Goal: Transaction & Acquisition: Book appointment/travel/reservation

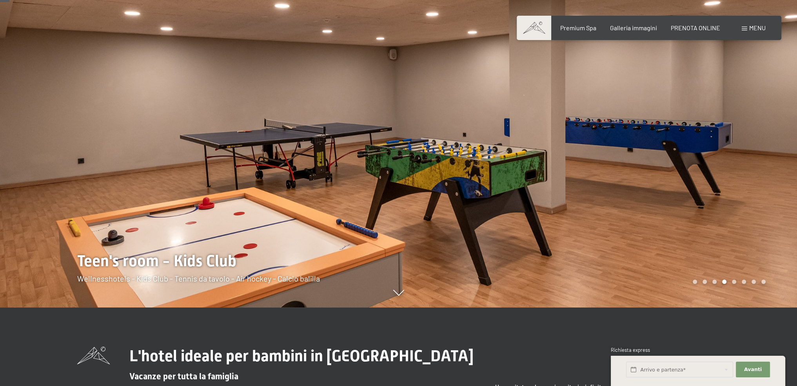
click at [758, 190] on div at bounding box center [598, 115] width 399 height 386
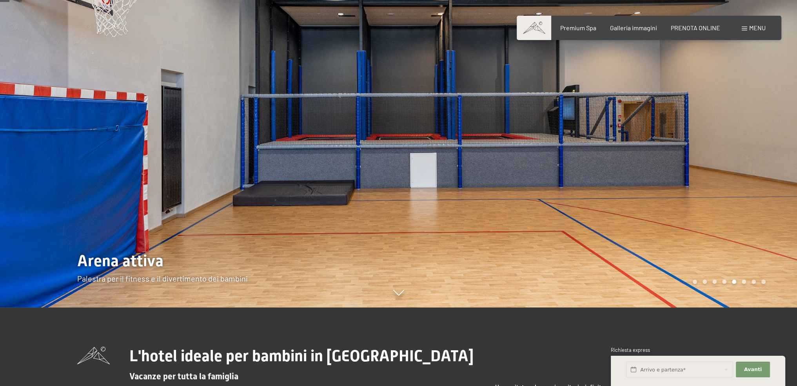
click at [758, 190] on div at bounding box center [598, 115] width 399 height 386
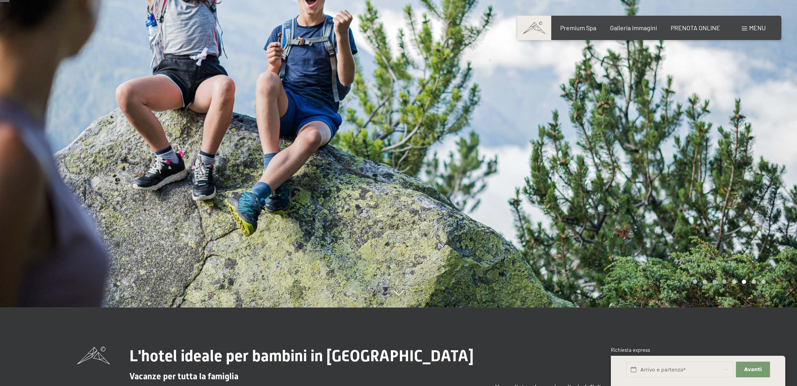
click at [758, 190] on div at bounding box center [598, 115] width 399 height 386
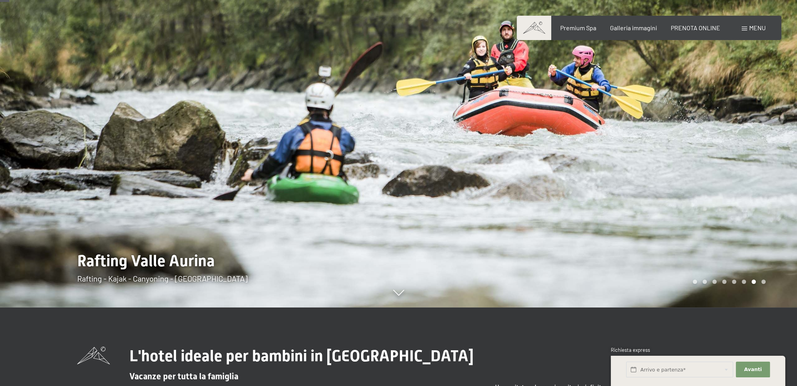
click at [758, 190] on div at bounding box center [598, 115] width 399 height 386
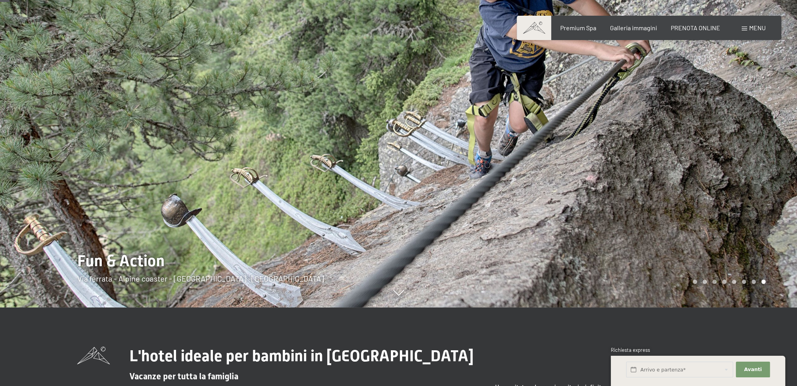
click at [758, 190] on div at bounding box center [598, 115] width 399 height 386
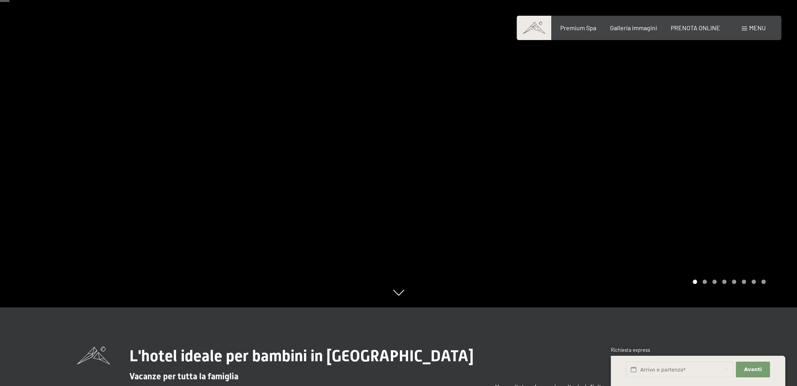
click at [758, 190] on div at bounding box center [598, 115] width 399 height 386
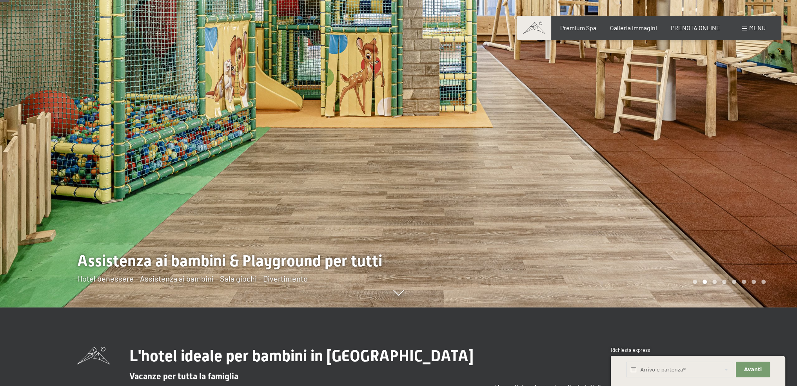
click at [758, 190] on div at bounding box center [598, 115] width 399 height 386
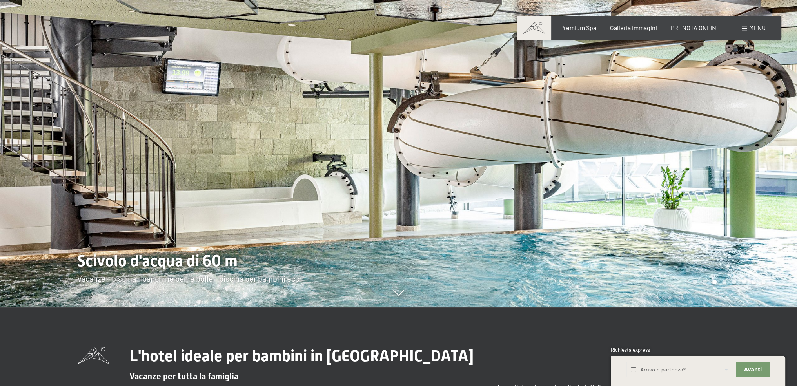
click at [758, 190] on div at bounding box center [598, 115] width 399 height 386
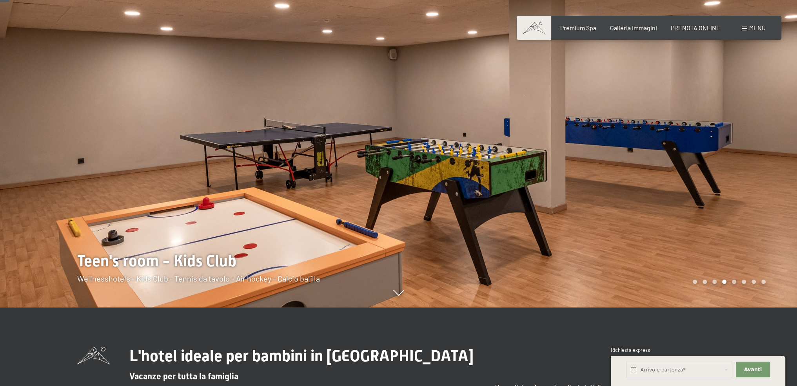
click at [758, 190] on div at bounding box center [598, 115] width 399 height 386
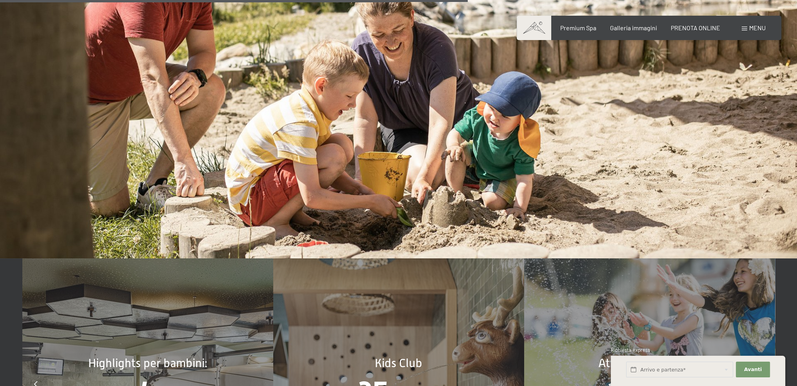
scroll to position [3883, 0]
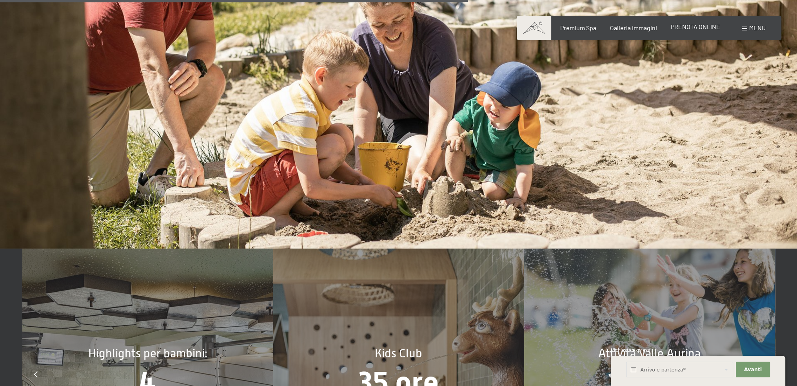
click at [694, 27] on span "PRENOTA ONLINE" at bounding box center [695, 26] width 49 height 7
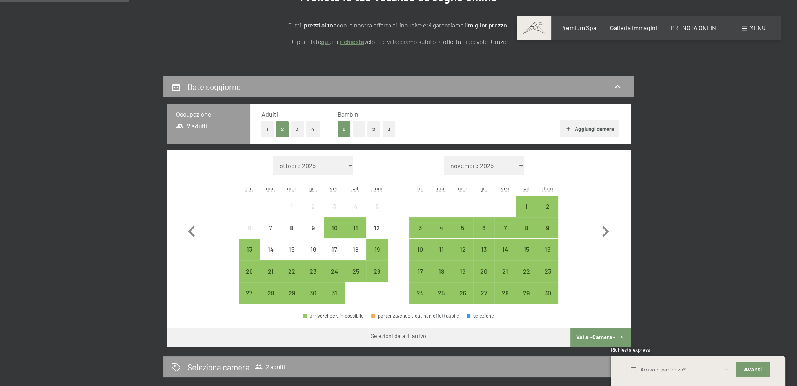
click at [360, 131] on button "1" at bounding box center [359, 129] width 12 height 16
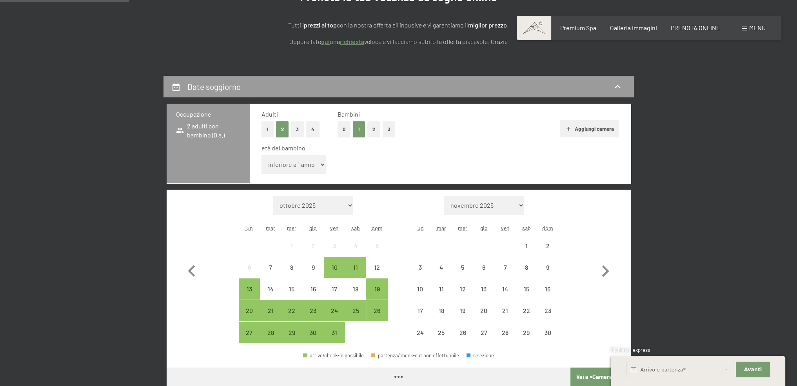
click at [283, 167] on select "inferiore a 1 anno 1 anno 2 anni 3 anni 4 anni 5 anni 6 anni 7 anni 8 anni 9 an…" at bounding box center [294, 164] width 65 height 19
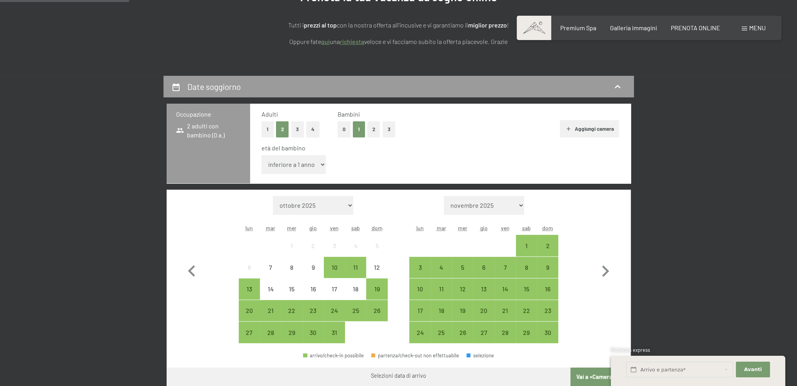
select select "3"
click at [262, 155] on select "inferiore a 1 anno 1 anno 2 anni 3 anni 4 anni 5 anni 6 anni 7 anni 8 anni 9 an…" at bounding box center [294, 164] width 65 height 19
click at [312, 329] on div "30" at bounding box center [314, 339] width 20 height 20
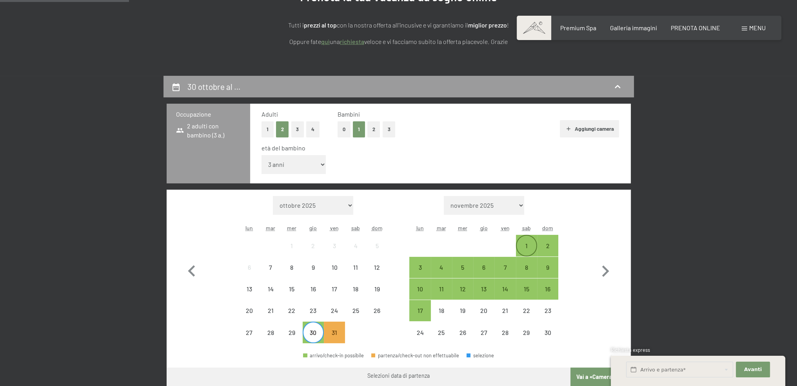
click at [526, 239] on div "1" at bounding box center [527, 245] width 20 height 20
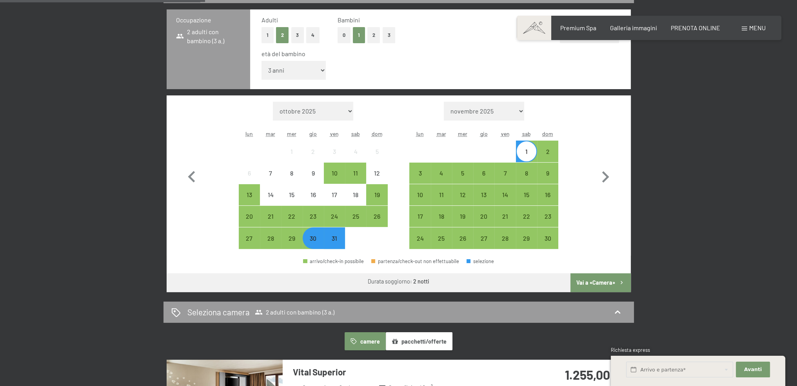
scroll to position [275, 0]
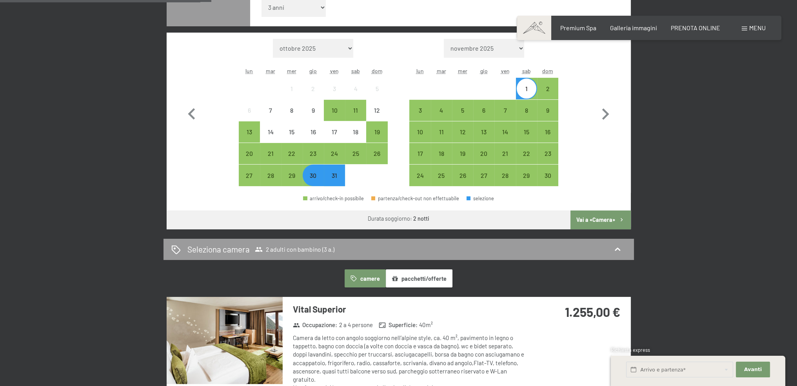
click at [595, 218] on button "Vai a «Camera»" at bounding box center [601, 219] width 60 height 19
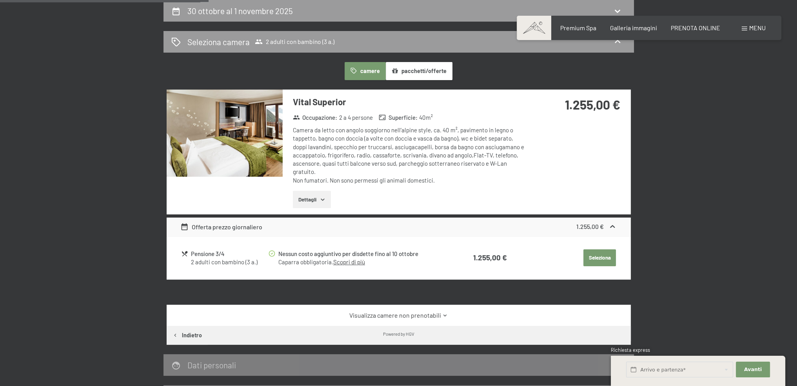
scroll to position [272, 0]
